Goal: Navigation & Orientation: Find specific page/section

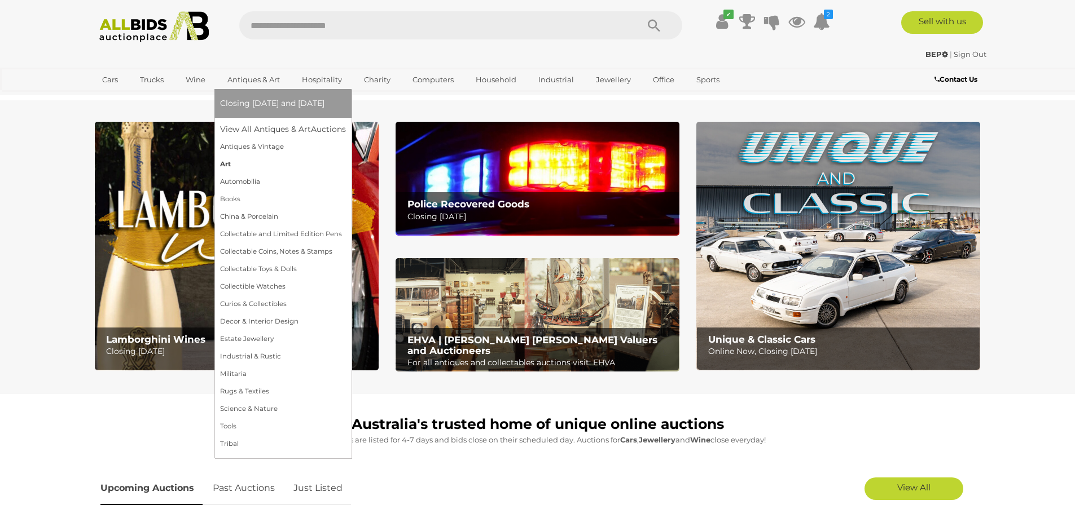
click at [228, 162] on link "Art" at bounding box center [283, 164] width 126 height 17
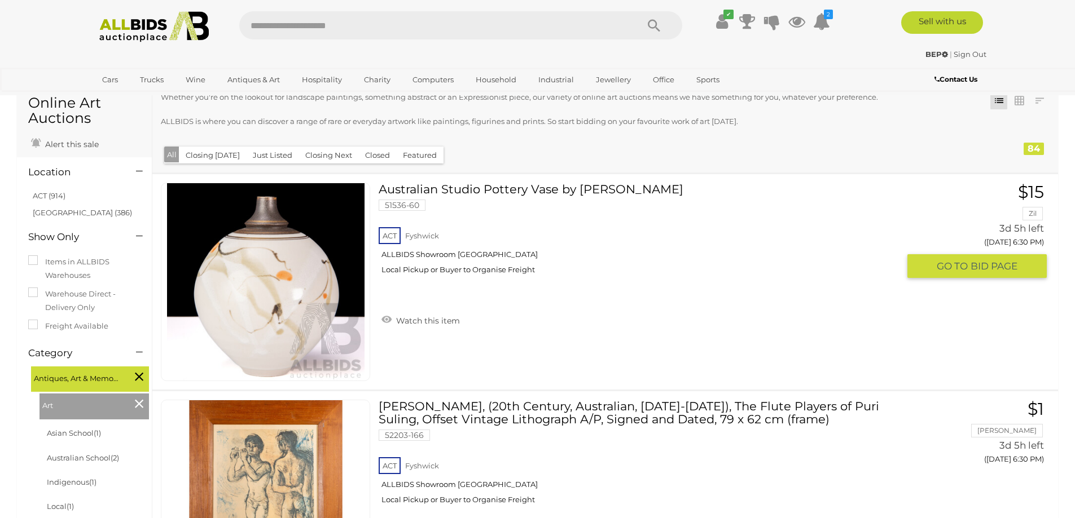
scroll to position [113, 0]
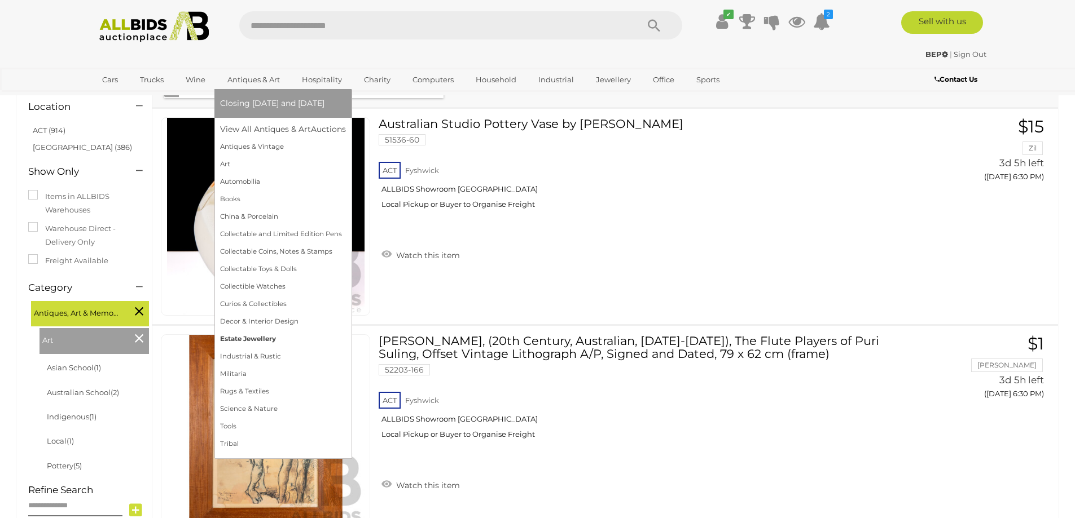
click at [253, 336] on link "Estate Jewellery" at bounding box center [283, 339] width 126 height 17
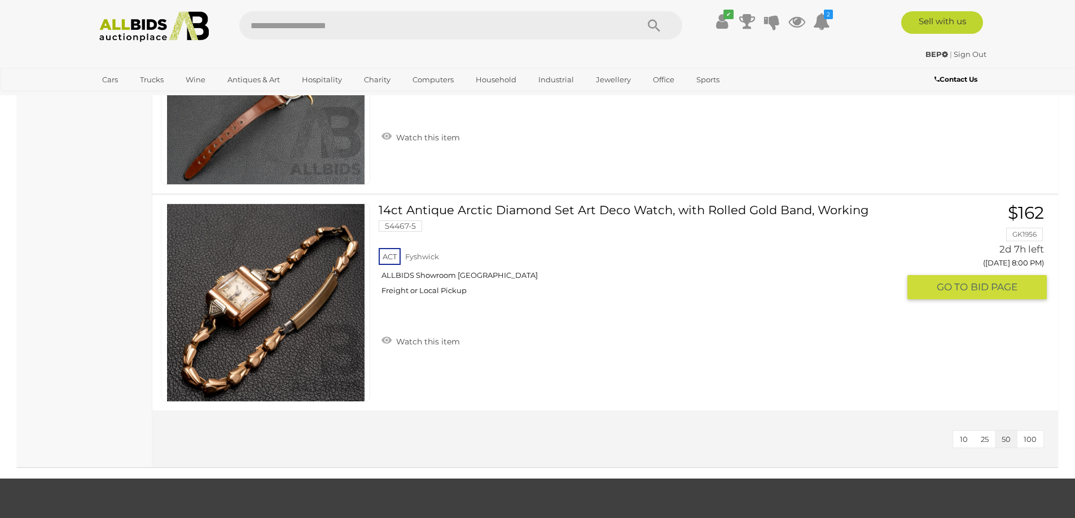
scroll to position [2707, 0]
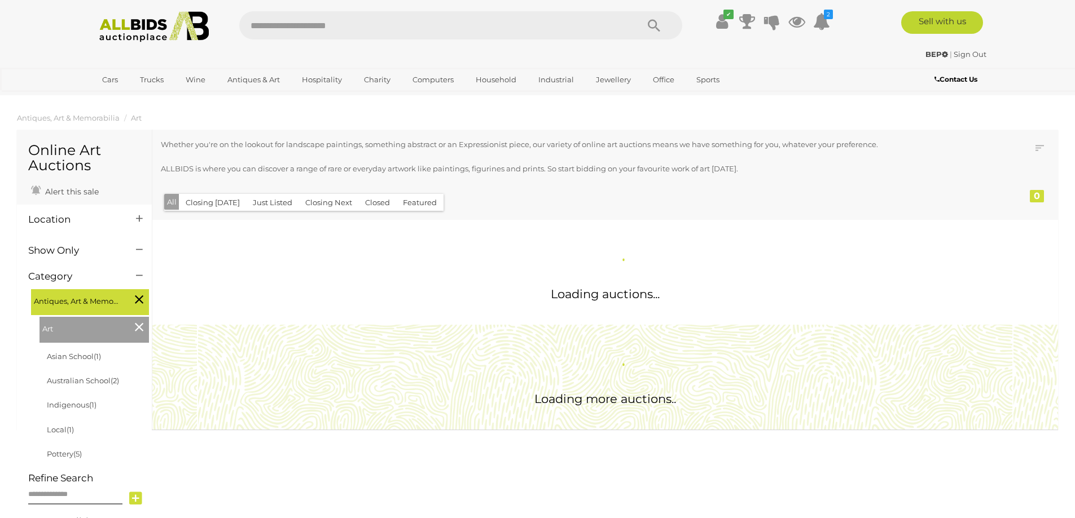
scroll to position [113, 0]
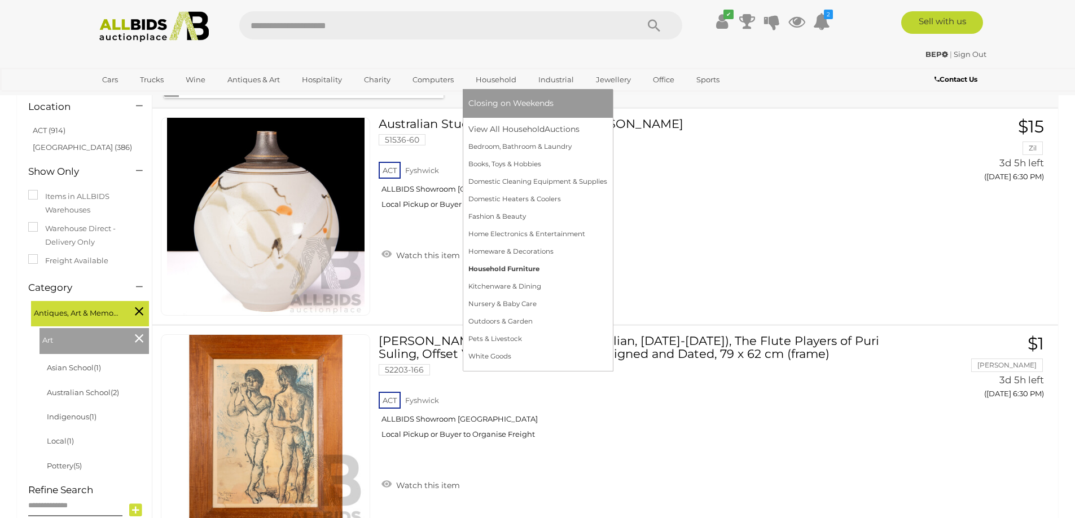
click at [496, 263] on link "Household Furniture" at bounding box center [537, 269] width 139 height 17
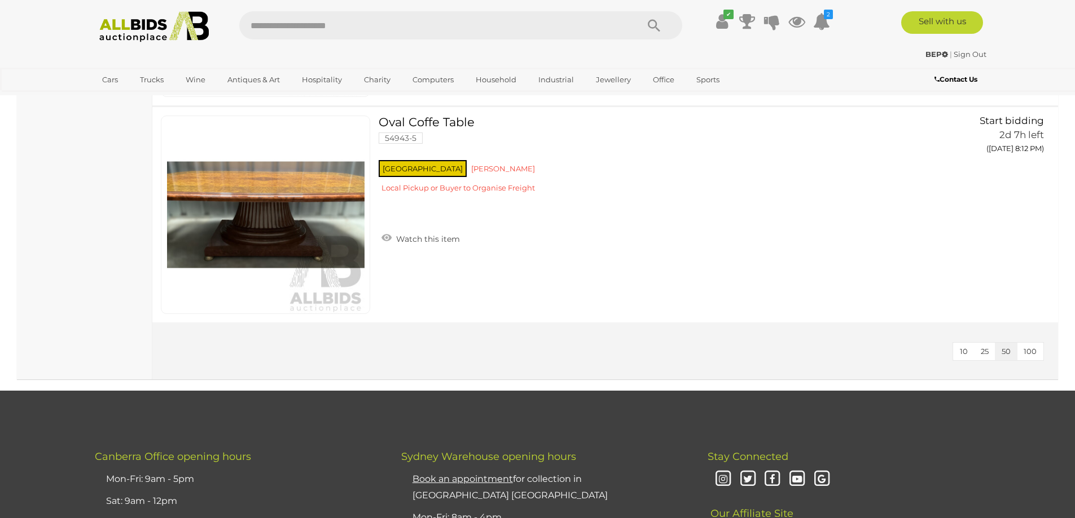
scroll to position [2482, 0]
